Goal: Find contact information: Find contact information

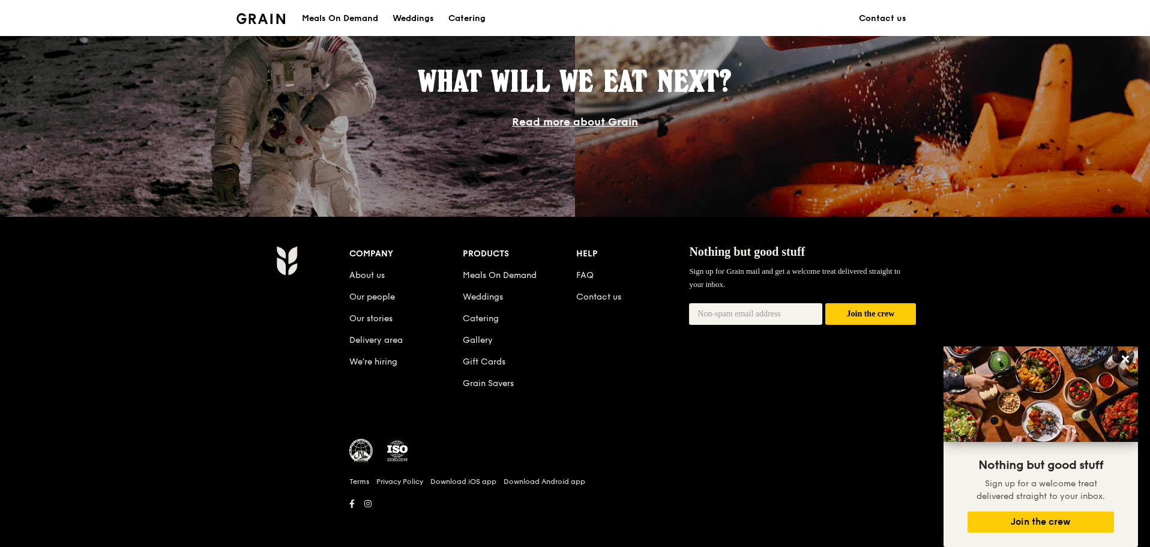
scroll to position [1067, 0]
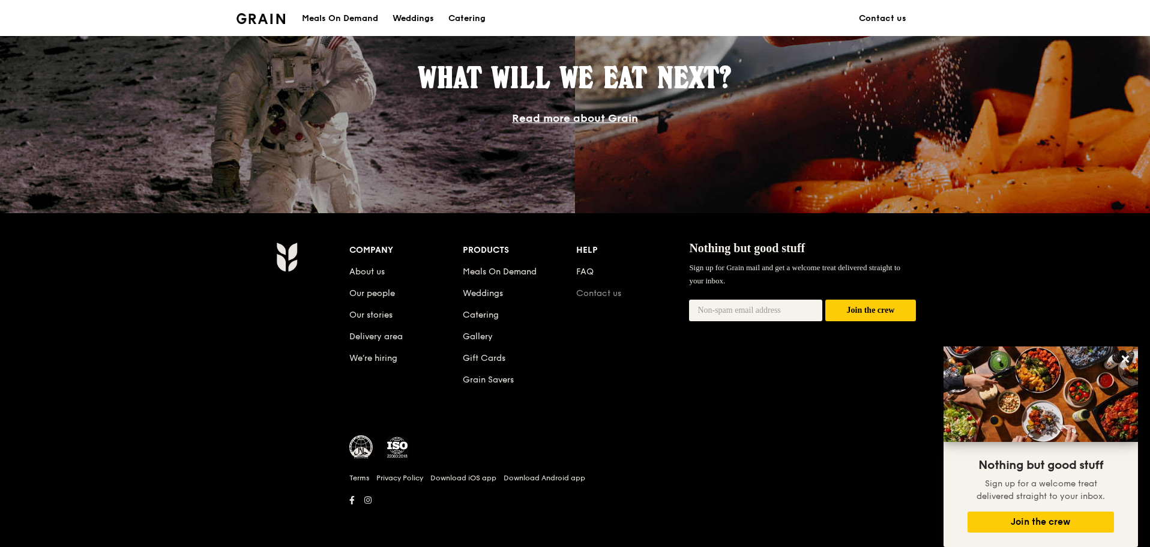
click at [611, 293] on link "Contact us" at bounding box center [598, 293] width 45 height 10
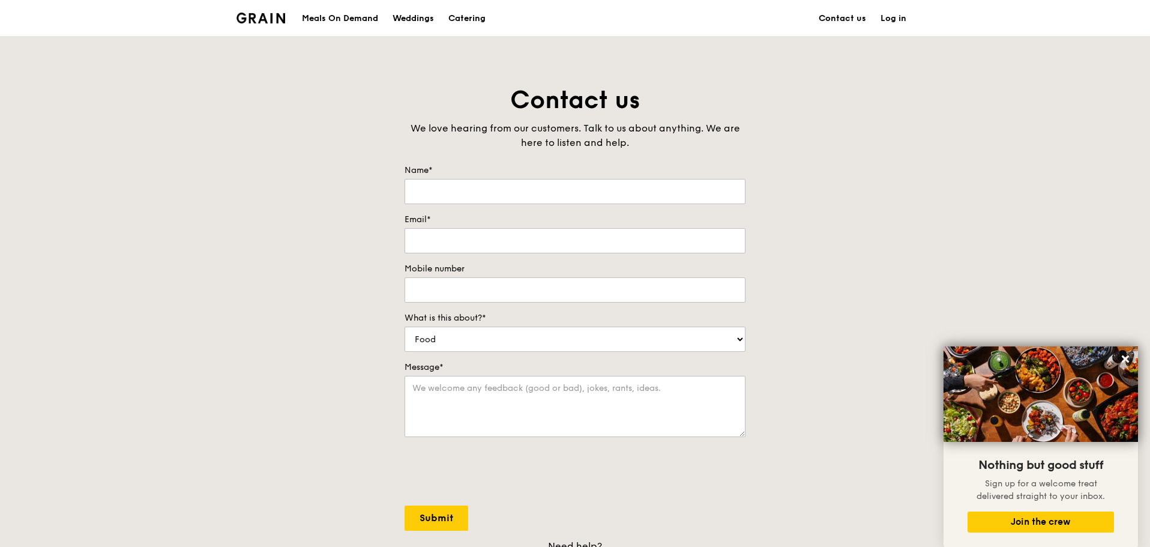
click at [838, 16] on link "Contact us" at bounding box center [842, 19] width 62 height 36
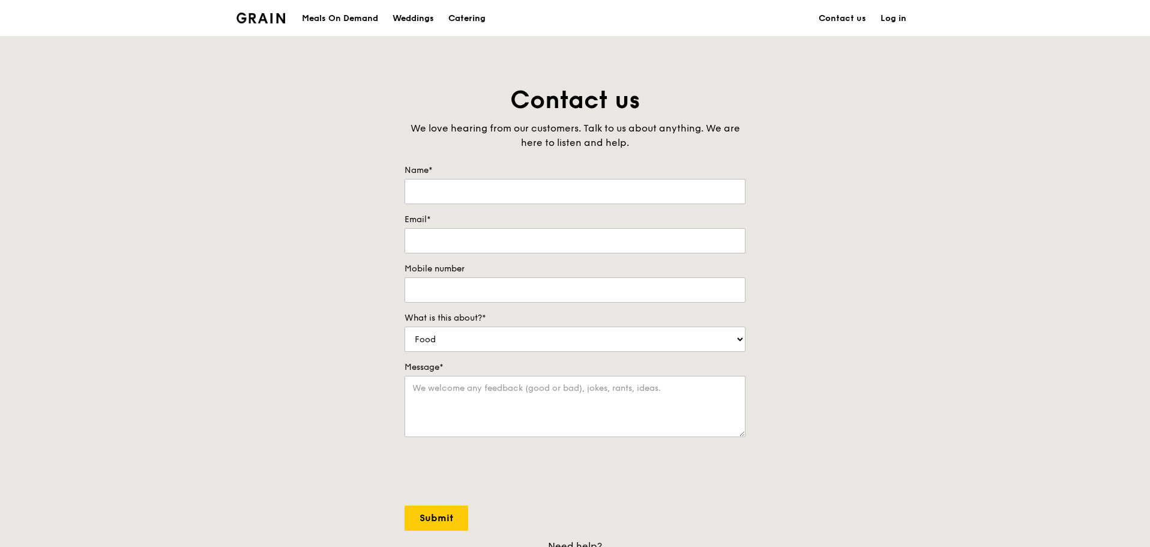
click at [459, 18] on div "Catering" at bounding box center [466, 19] width 37 height 36
